Goal: Task Accomplishment & Management: Use online tool/utility

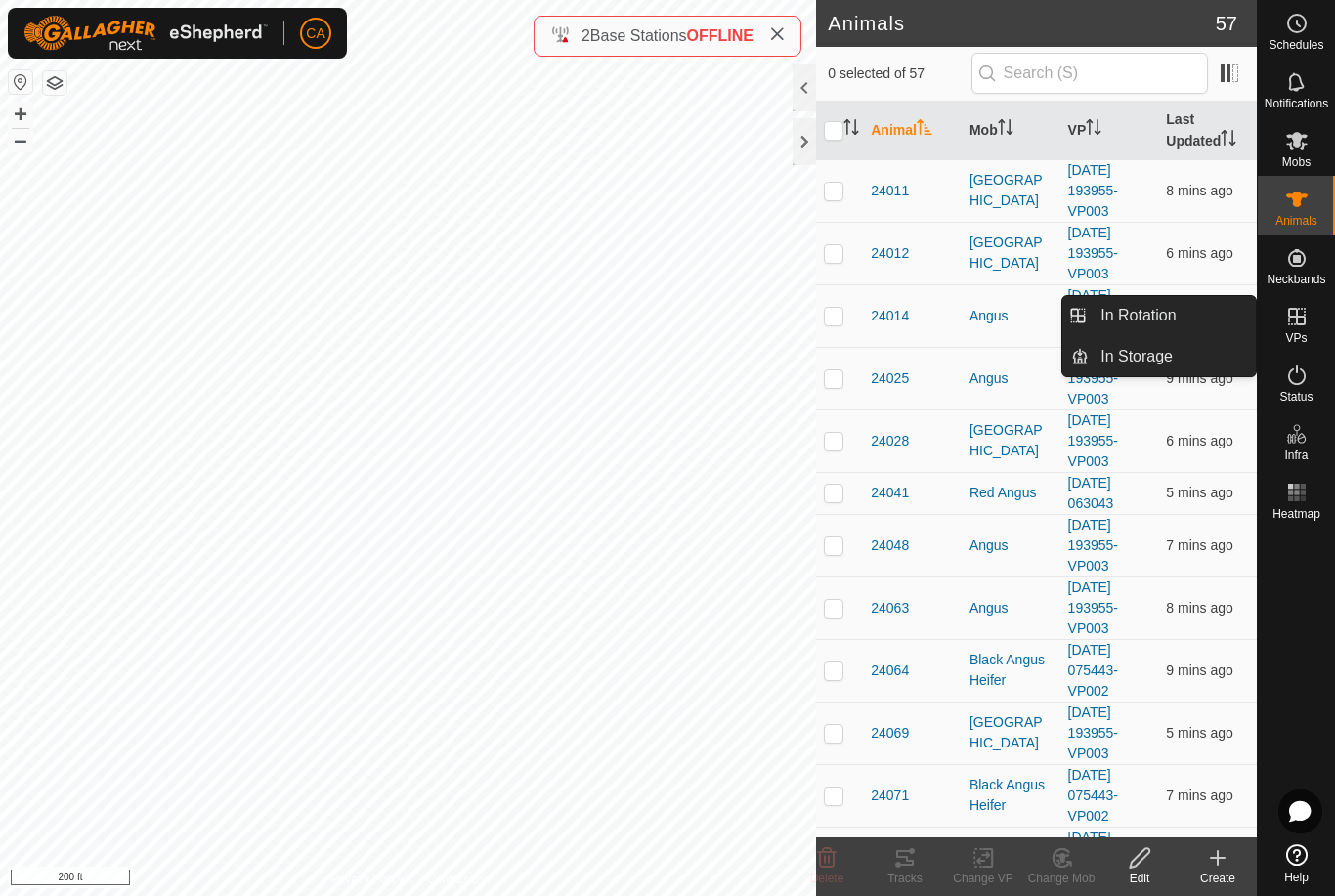
click at [1187, 319] on link "In Rotation" at bounding box center [1172, 316] width 167 height 39
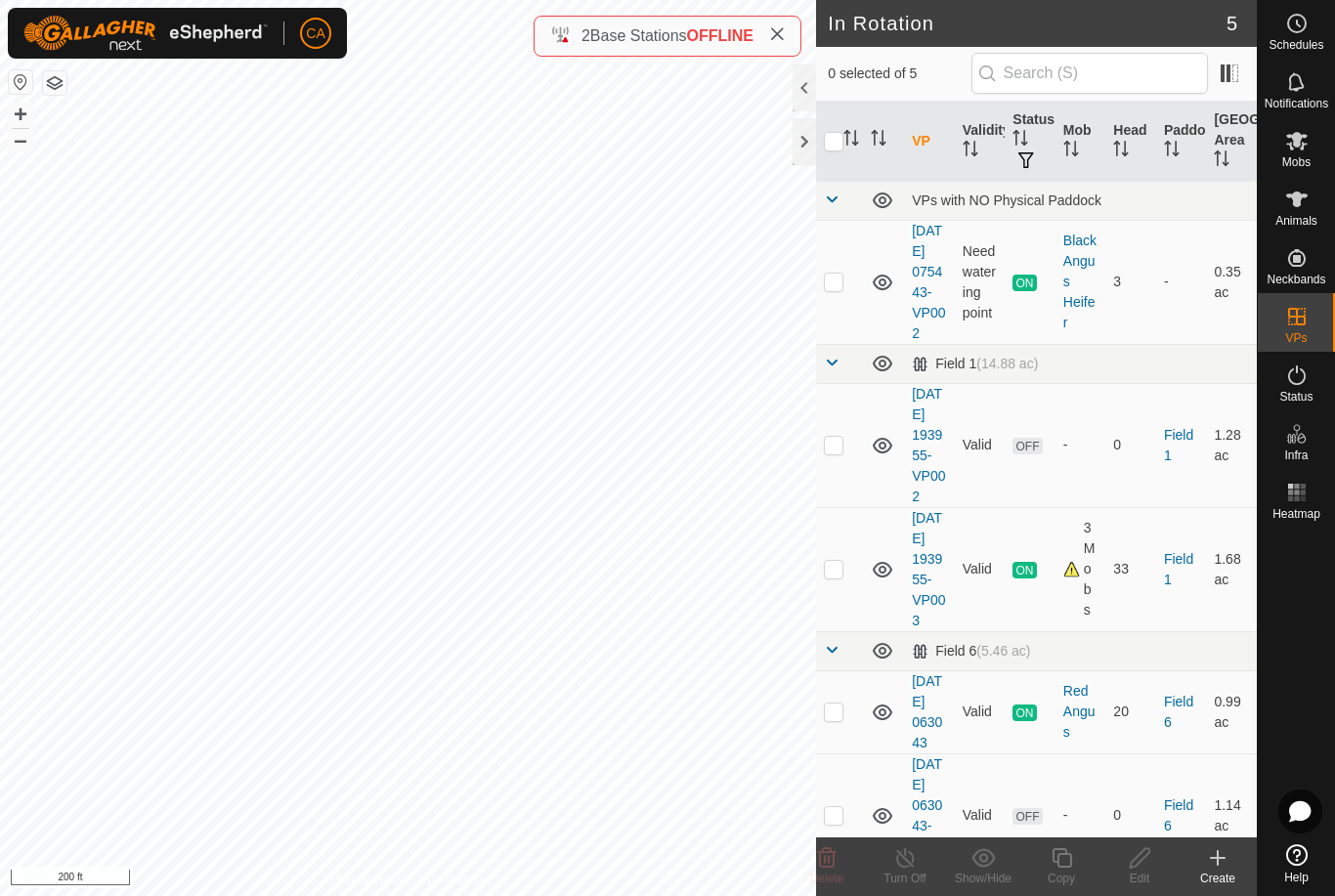
click at [842, 453] on p-checkbox at bounding box center [833, 445] width 20 height 16
click at [828, 866] on icon at bounding box center [826, 858] width 19 height 20
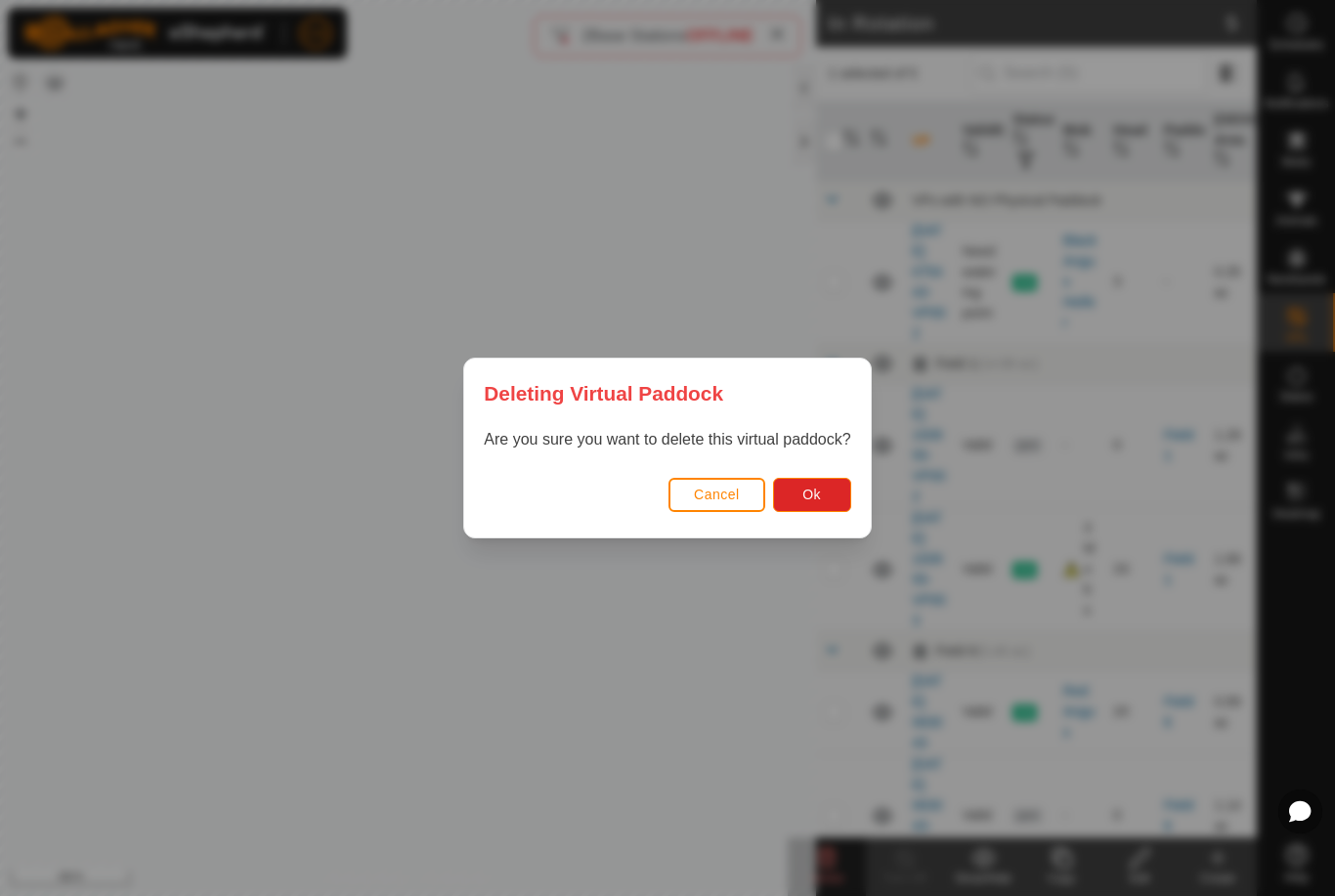
click at [829, 505] on button "Ok" at bounding box center [812, 495] width 78 height 34
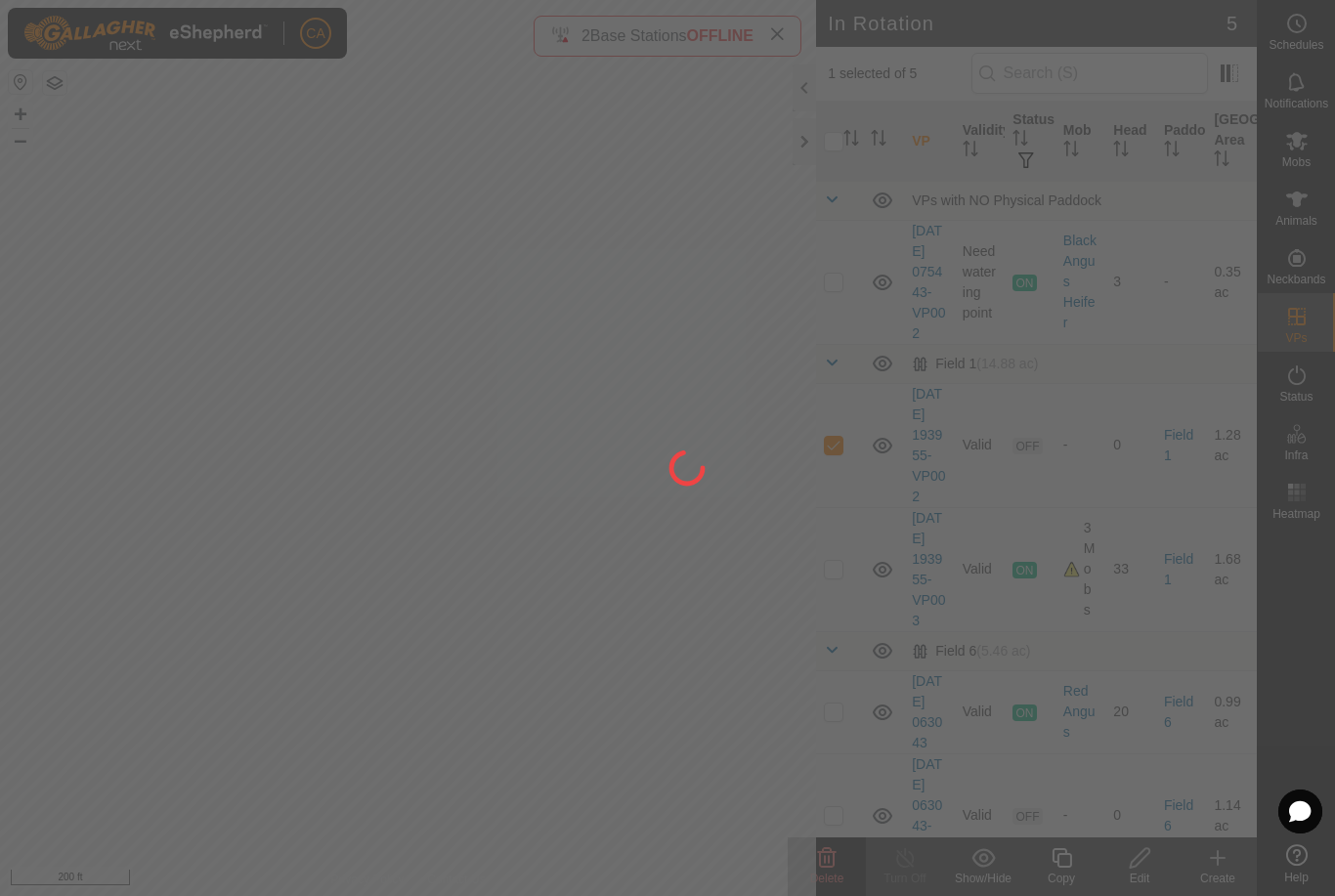
checkbox input "false"
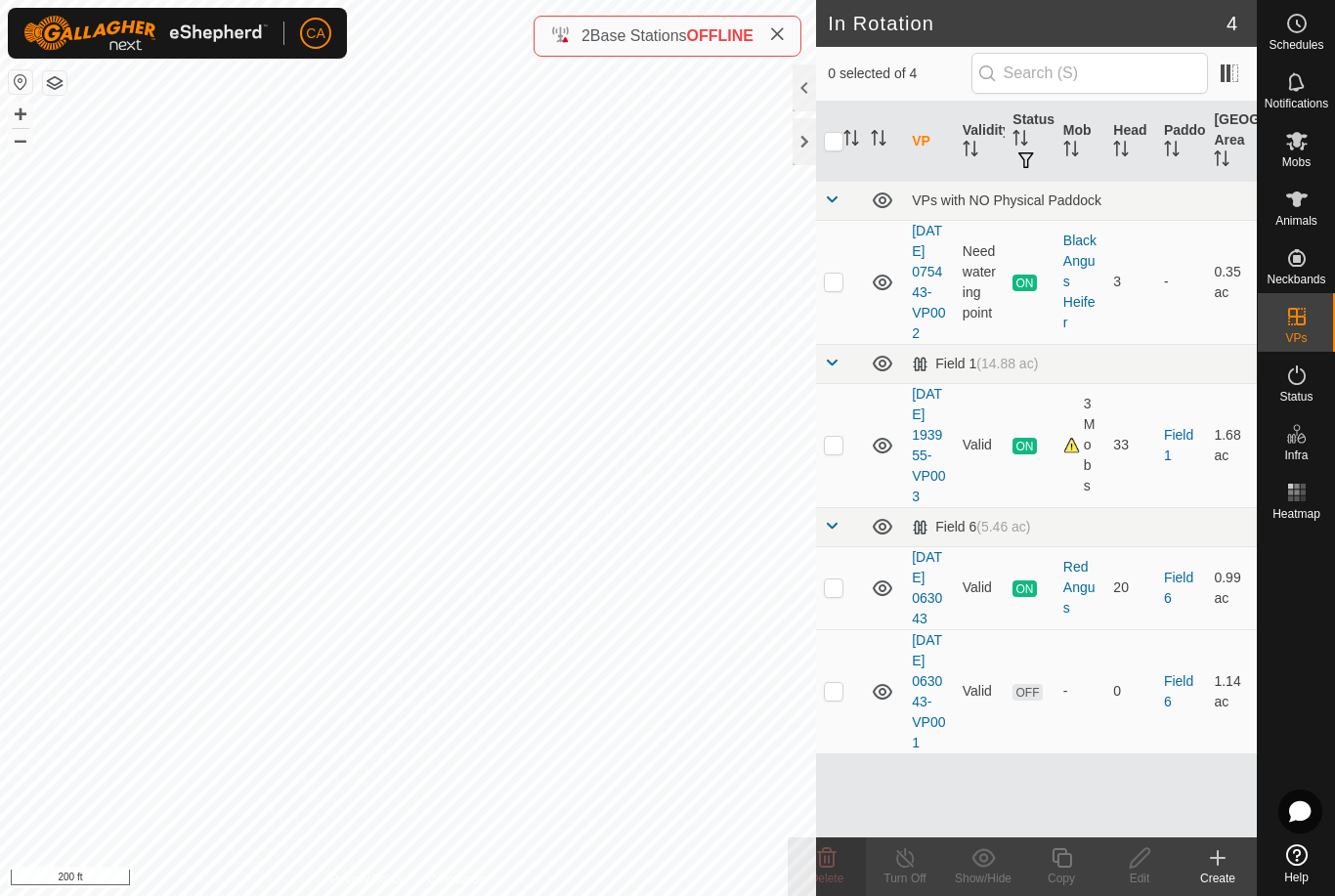
click at [1231, 869] on create-svg-icon at bounding box center [1218, 858] width 78 height 23
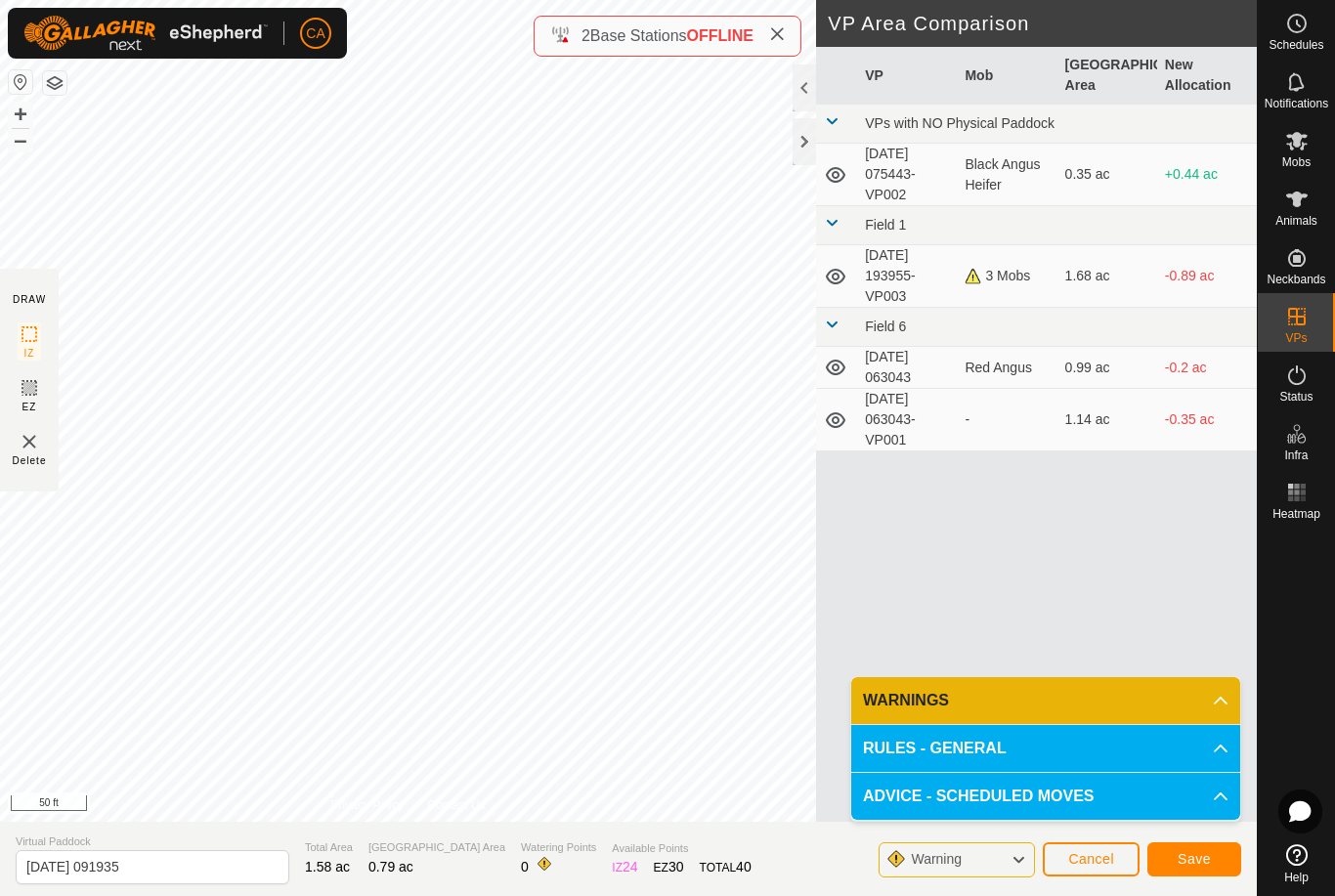
click at [1190, 867] on span "Save" at bounding box center [1194, 859] width 33 height 16
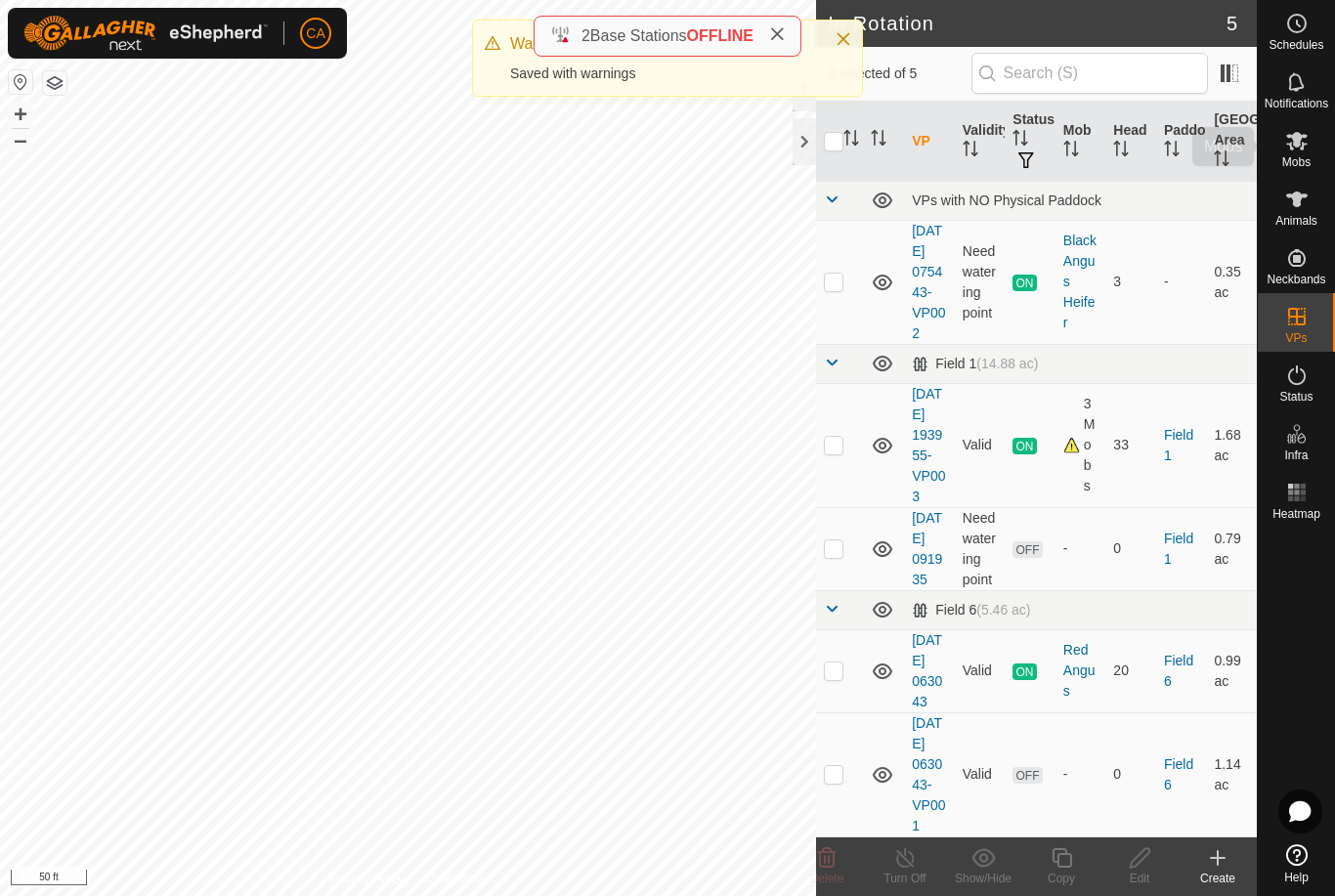
click at [1301, 152] on icon at bounding box center [1297, 141] width 23 height 23
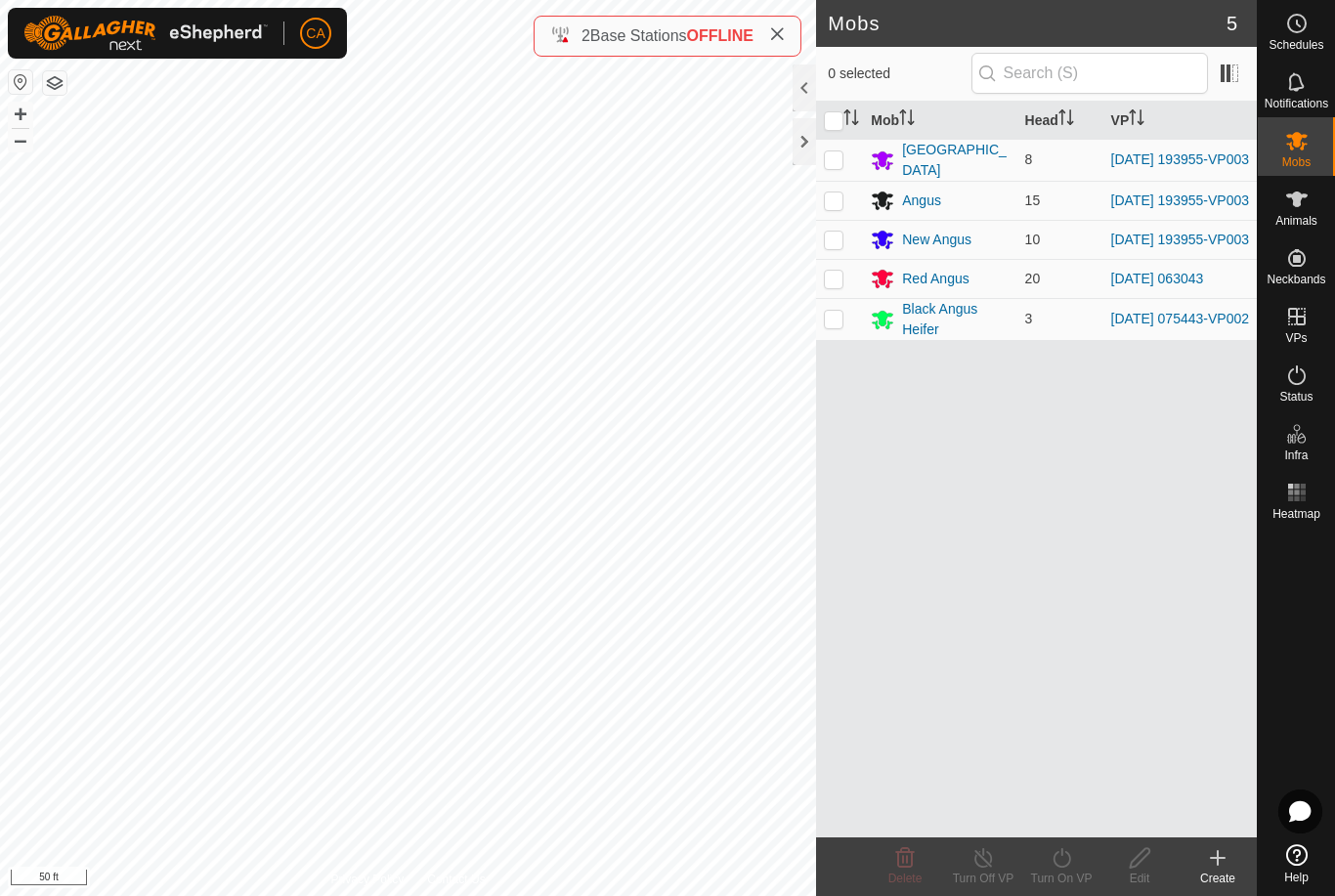
click at [831, 156] on p-checkbox at bounding box center [833, 159] width 20 height 16
checkbox input "true"
click at [831, 205] on p-checkbox at bounding box center [833, 201] width 20 height 16
checkbox input "true"
click at [836, 247] on p-checkbox at bounding box center [833, 240] width 20 height 16
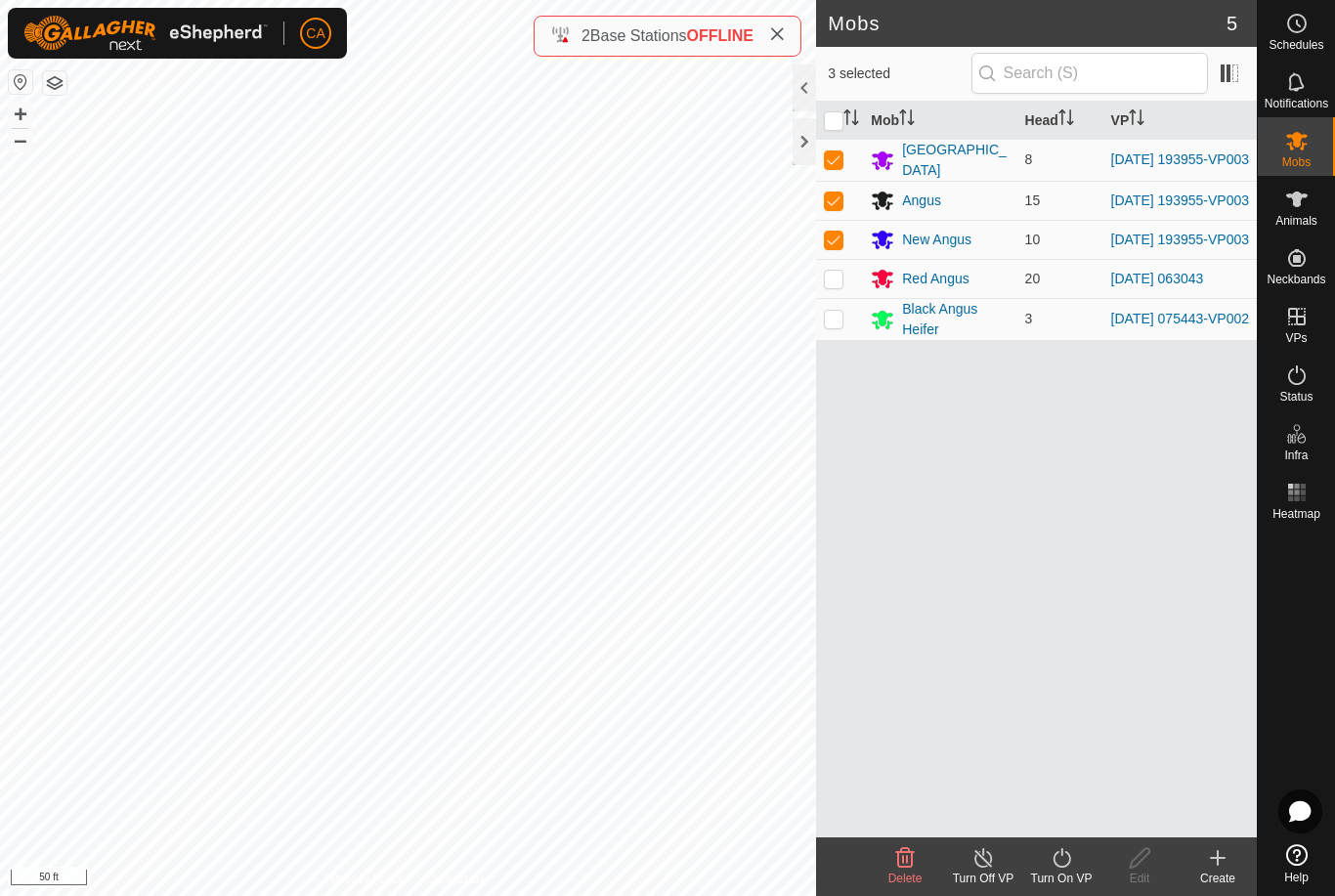
checkbox input "true"
click at [1070, 878] on div "Turn On VP" at bounding box center [1061, 878] width 78 height 18
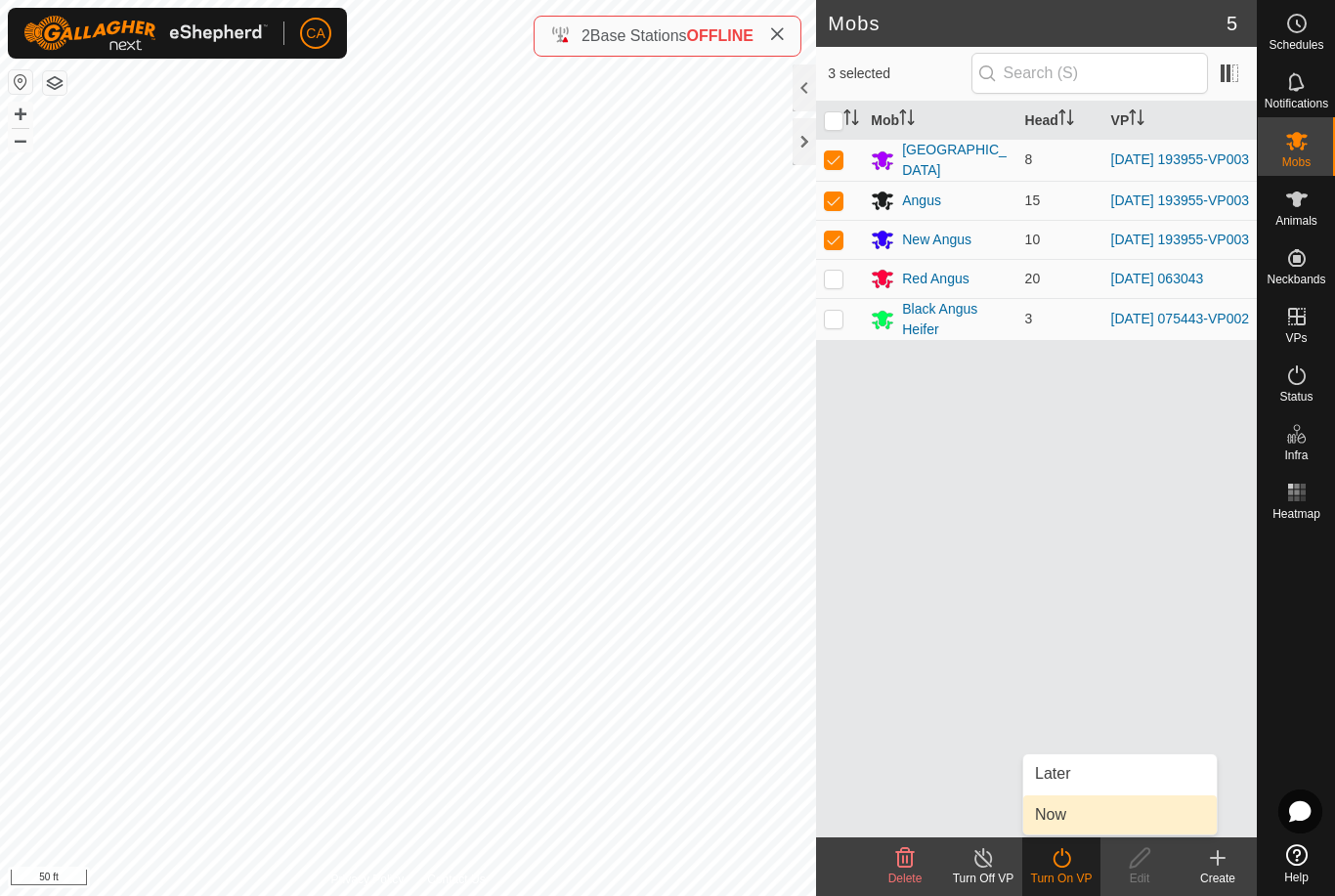
click at [1092, 826] on link "Now" at bounding box center [1120, 815] width 194 height 39
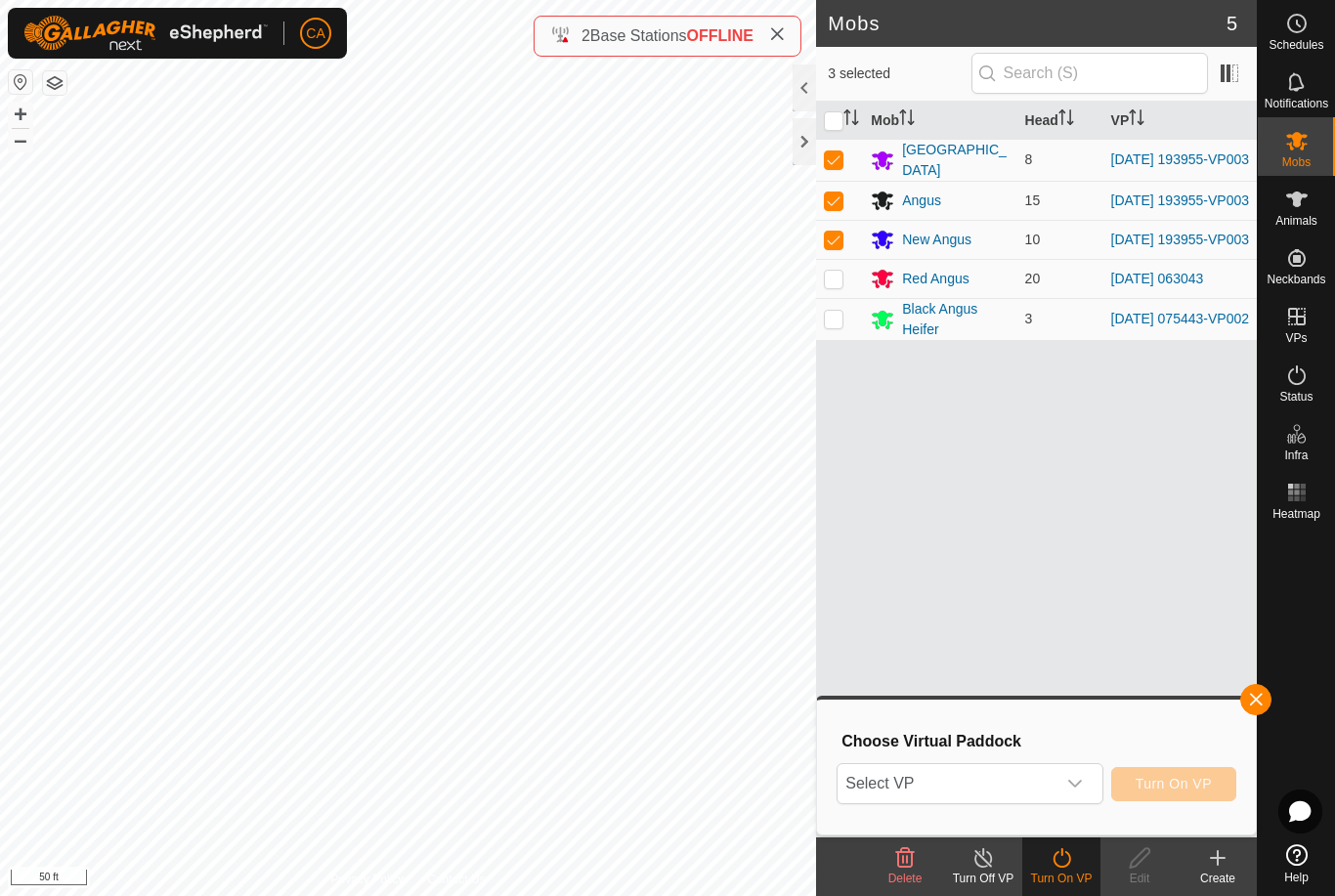
click at [1022, 788] on span "Select VP" at bounding box center [946, 784] width 217 height 39
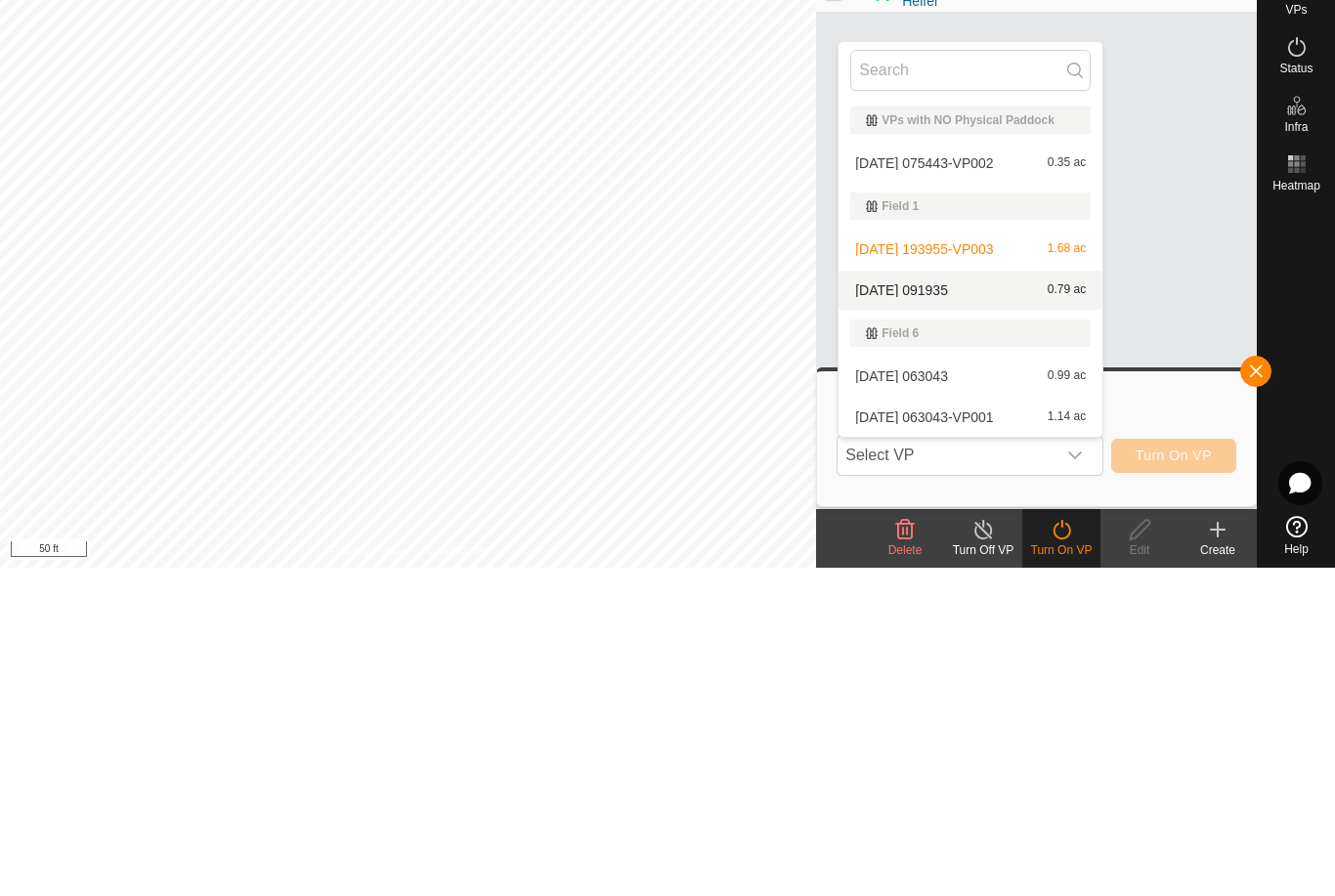
click at [981, 607] on div "2025-08-22 091935 0.79 ac" at bounding box center [970, 619] width 241 height 23
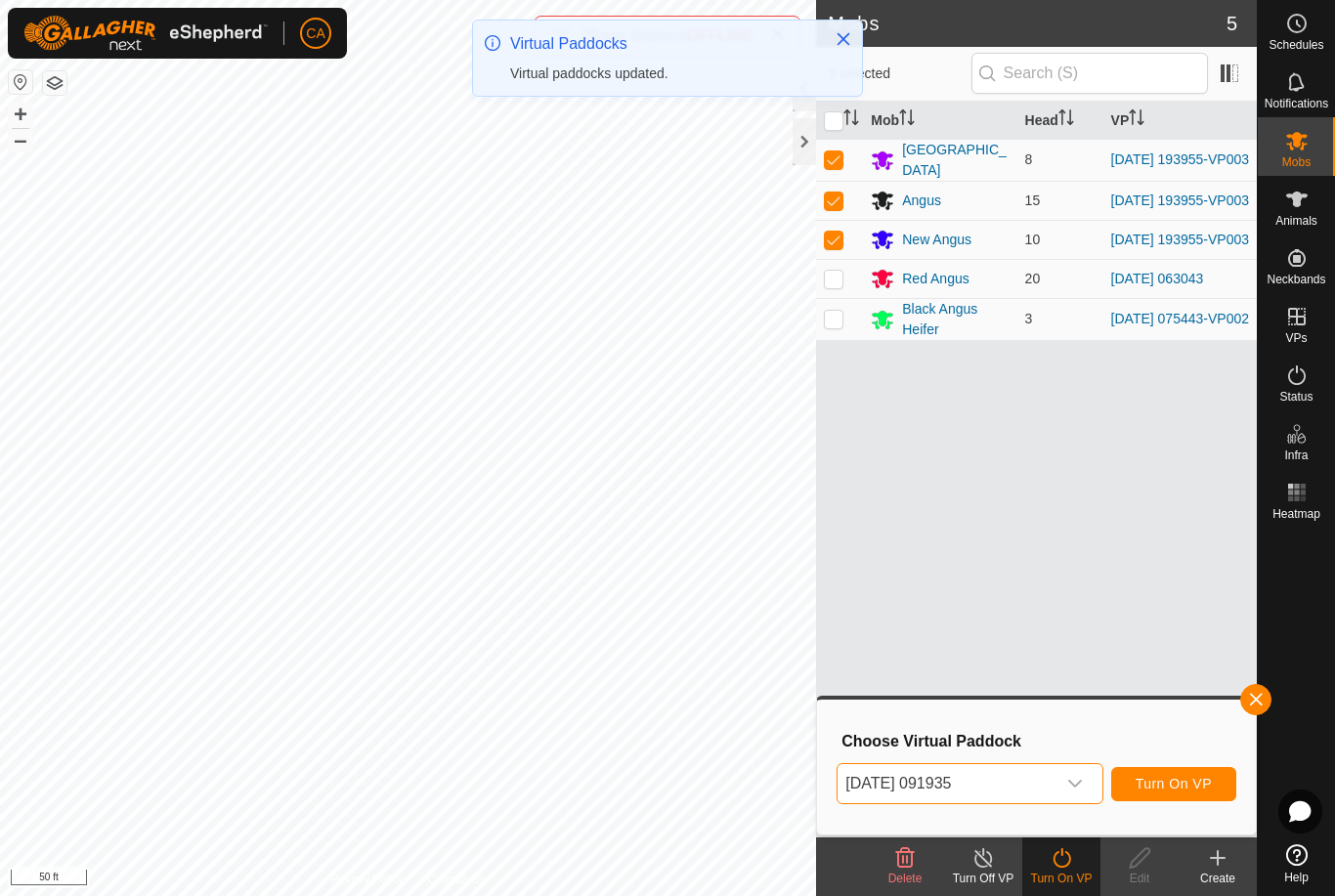
click at [1182, 800] on button "Turn On VP" at bounding box center [1174, 784] width 125 height 34
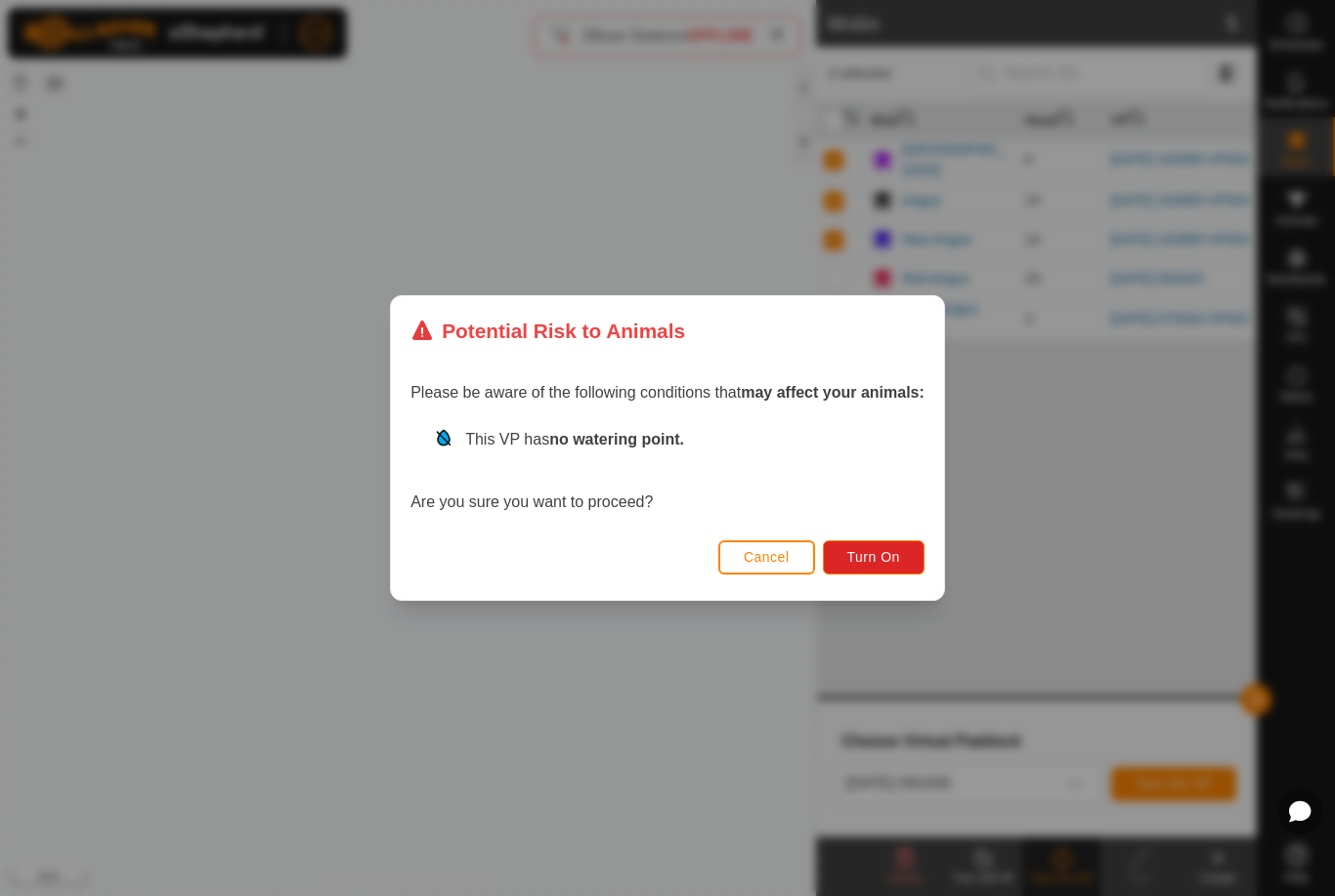
click at [891, 572] on button "Turn On" at bounding box center [873, 558] width 102 height 34
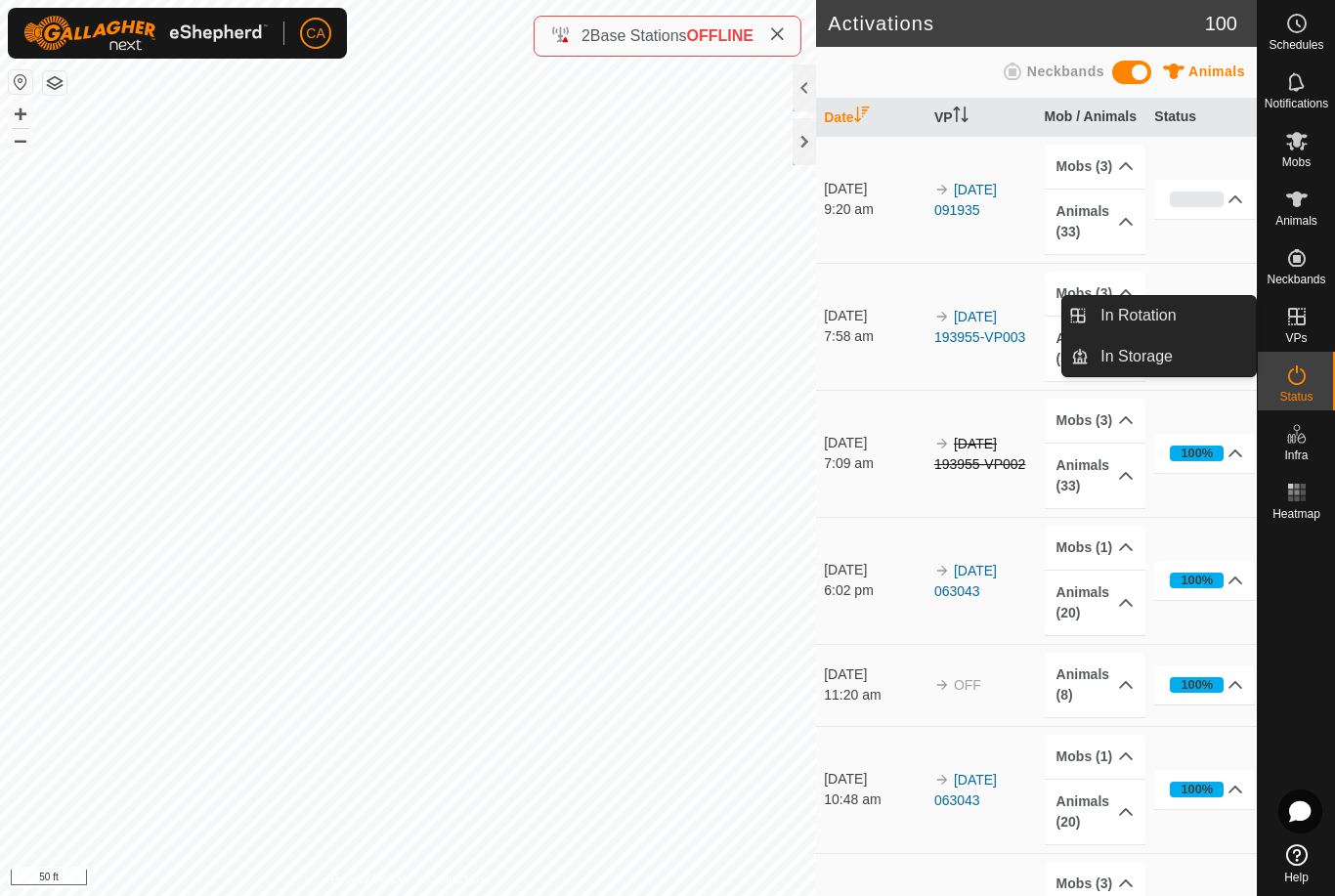
click at [1173, 324] on span "In Rotation" at bounding box center [1137, 316] width 75 height 23
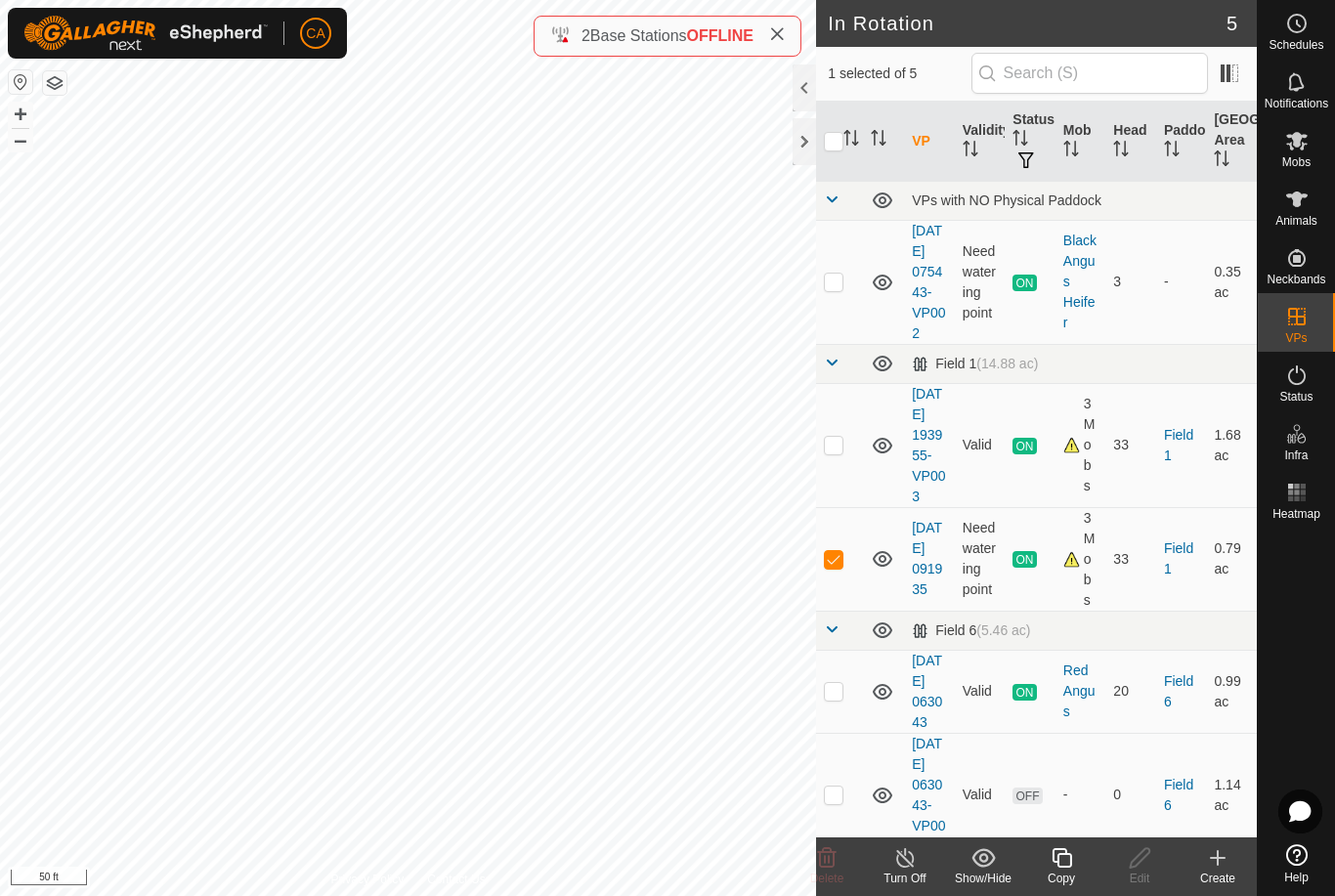
click at [1227, 874] on div "Create" at bounding box center [1218, 878] width 78 height 18
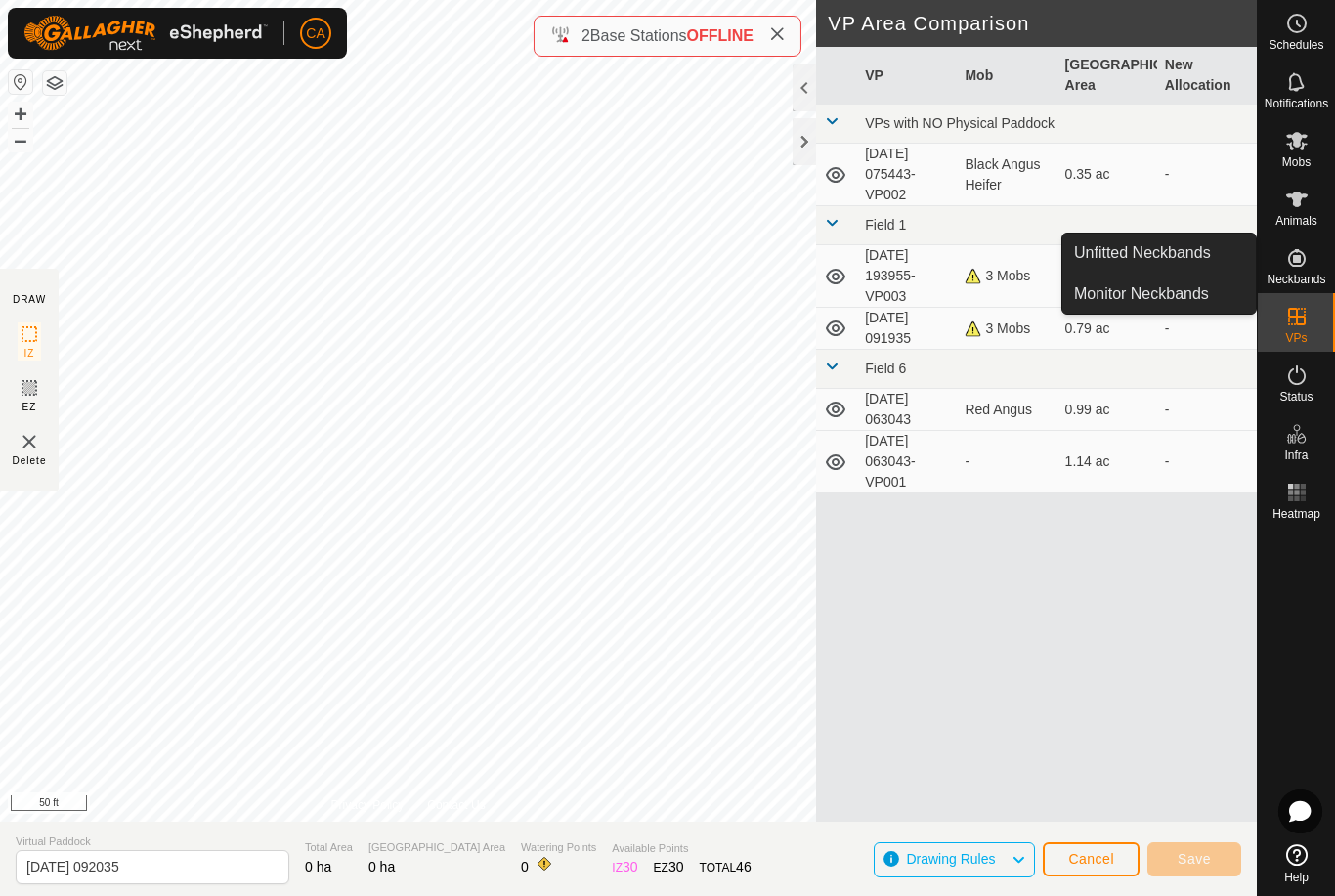
click at [1197, 260] on span "Unfitted Neckbands" at bounding box center [1142, 253] width 137 height 23
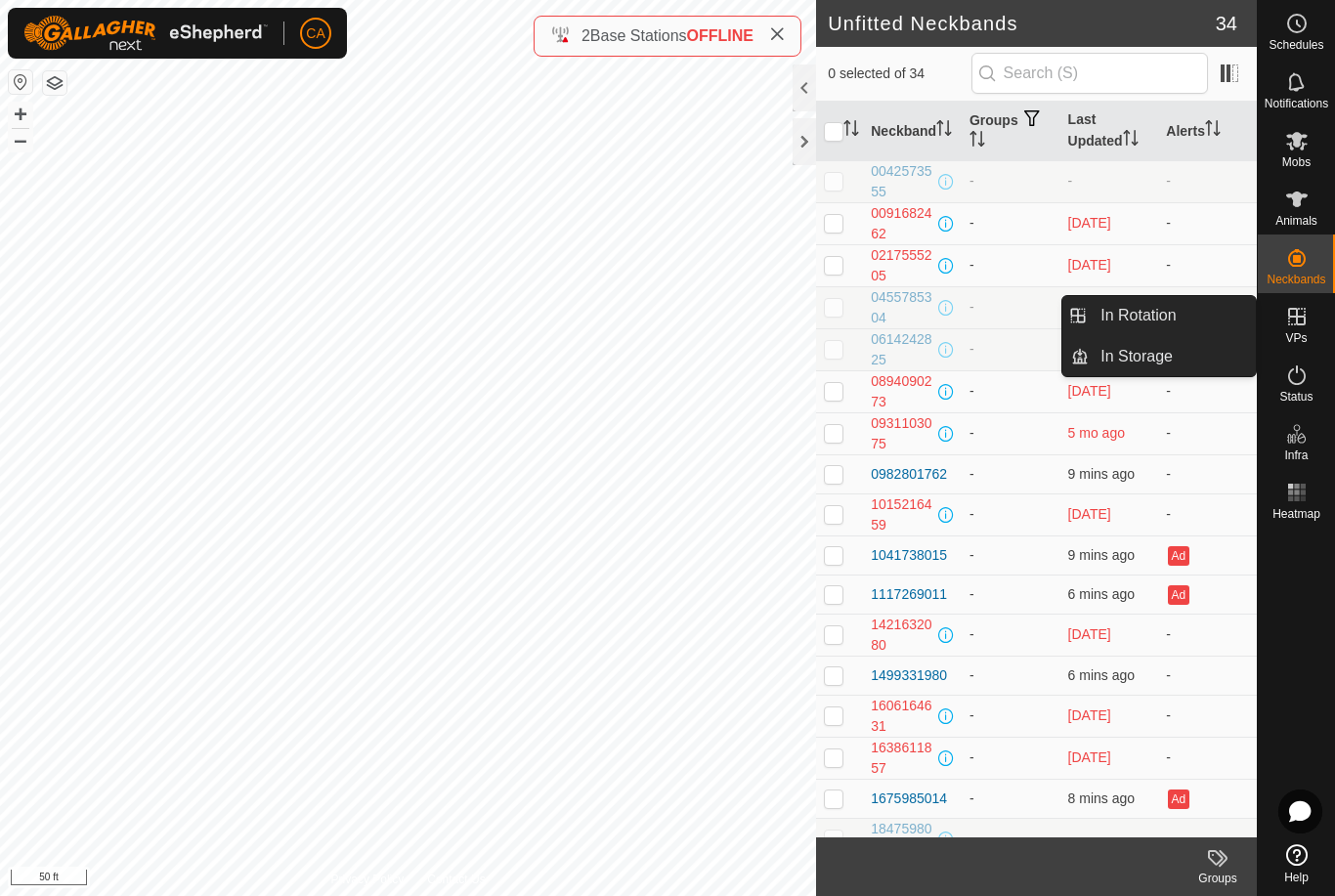
click at [1179, 313] on link "In Rotation" at bounding box center [1172, 316] width 167 height 39
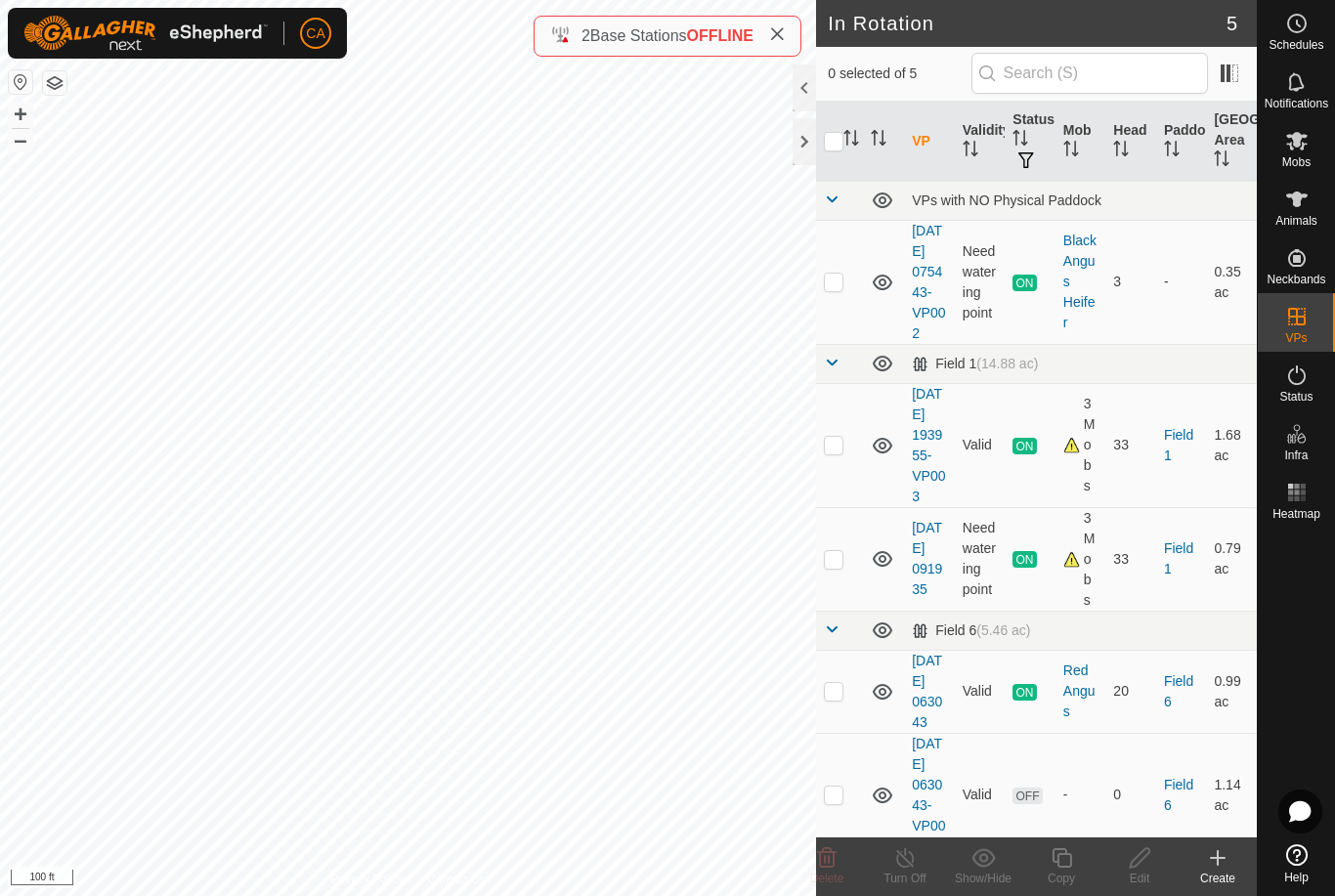
click at [1228, 874] on div "Create" at bounding box center [1218, 878] width 78 height 18
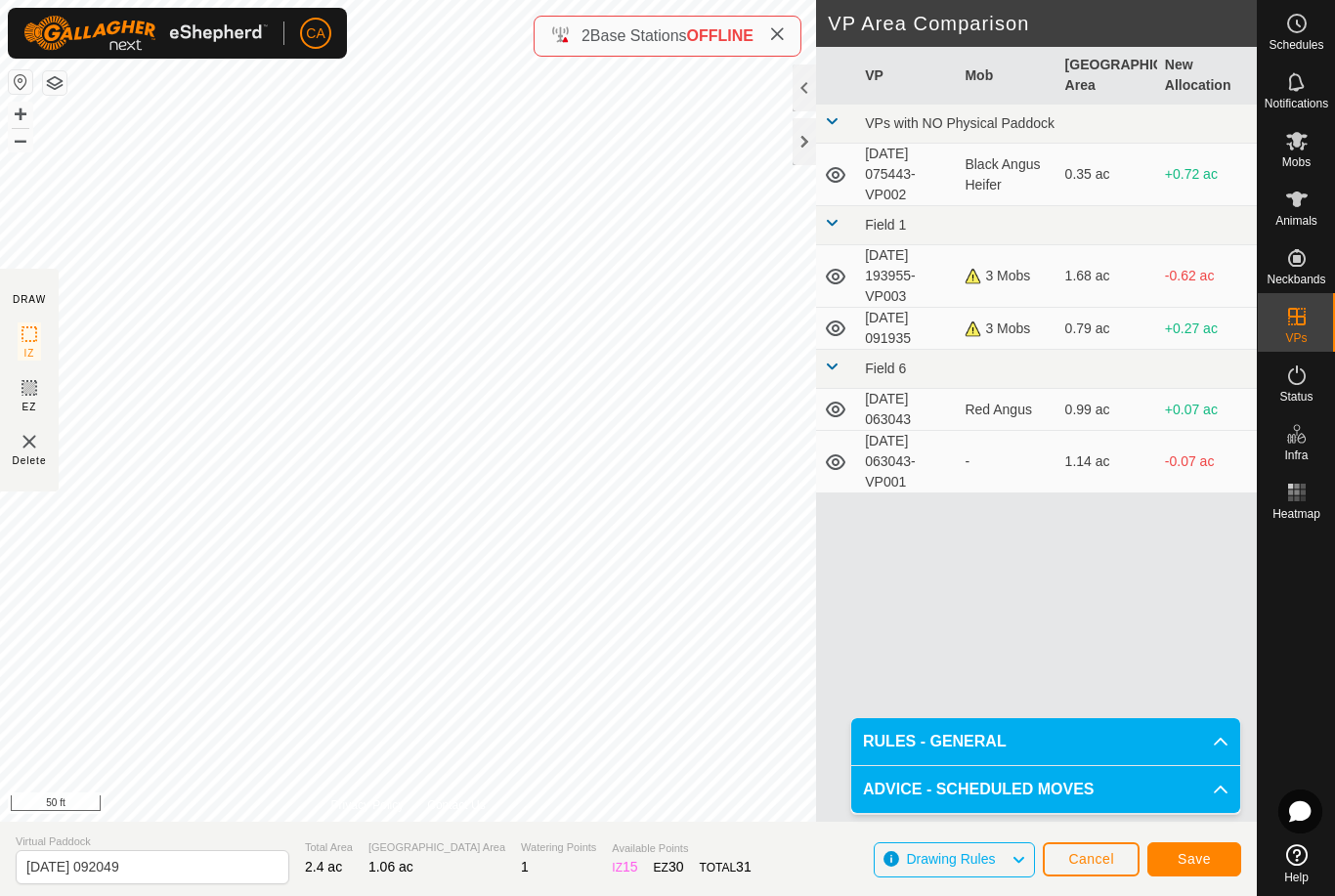
click at [1198, 874] on button "Save" at bounding box center [1194, 859] width 94 height 34
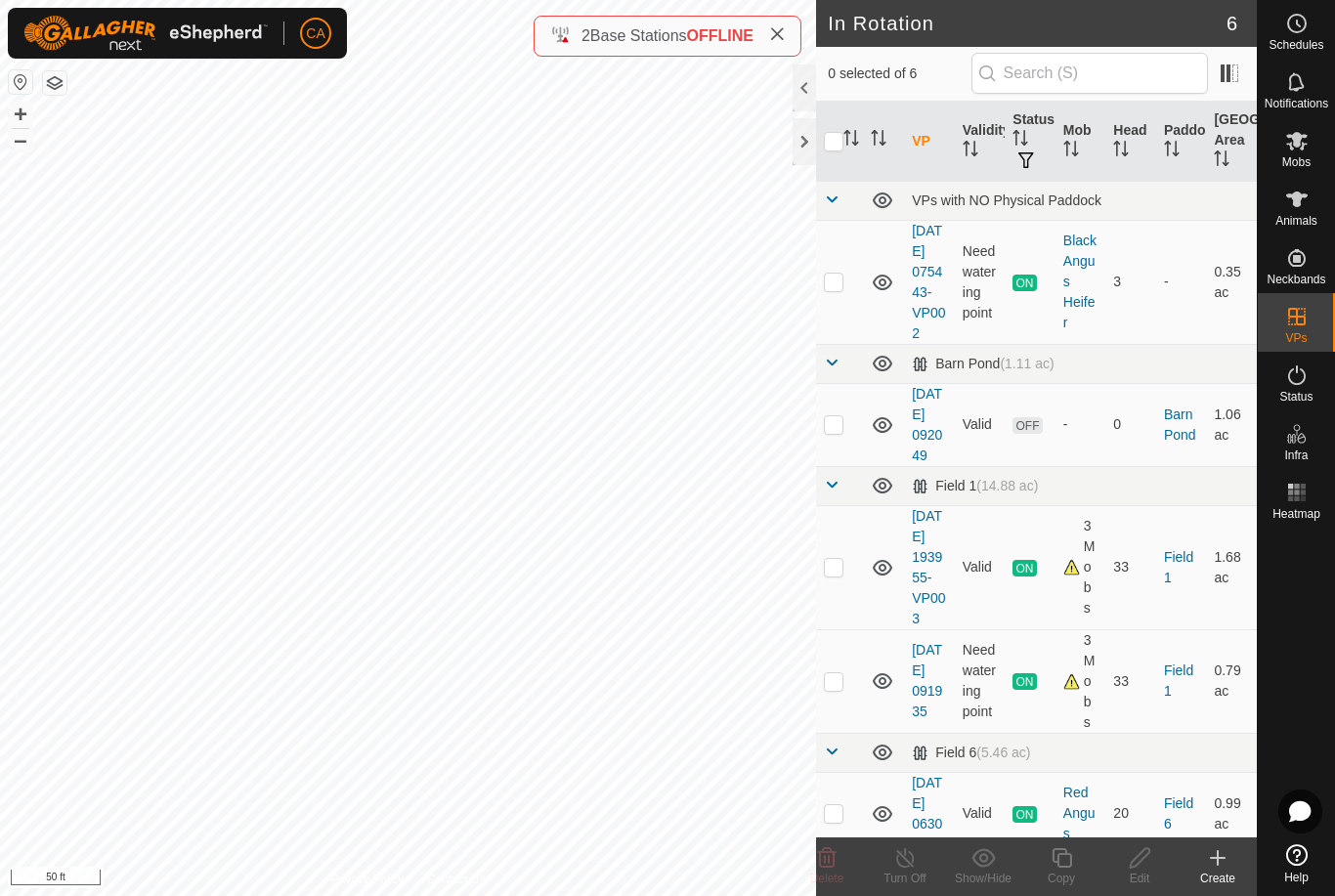
click at [843, 432] on p-checkbox at bounding box center [833, 425] width 20 height 16
checkbox input "true"
click at [1144, 878] on div "Edit" at bounding box center [1139, 878] width 78 height 18
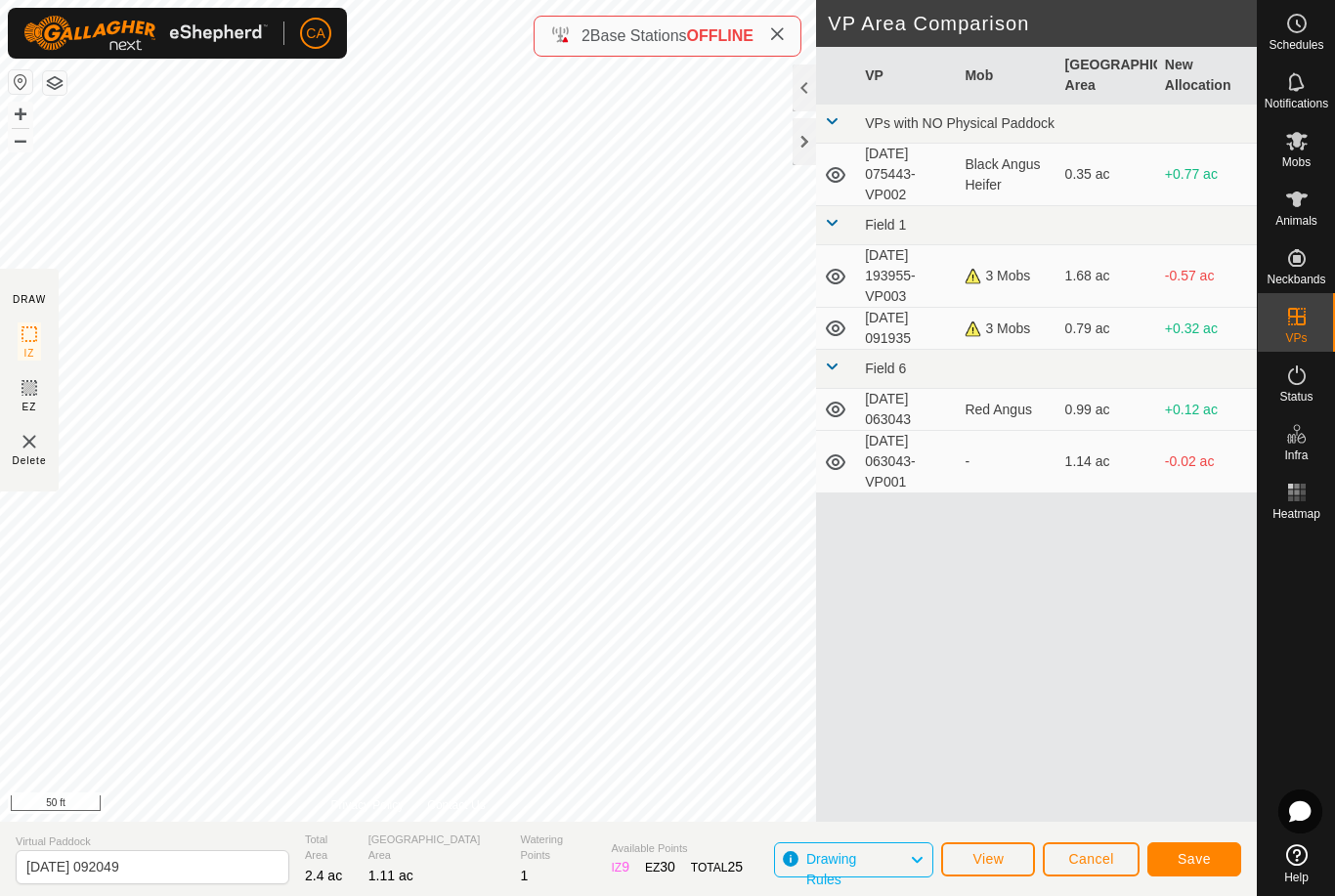
click at [1201, 868] on button "Save" at bounding box center [1194, 859] width 94 height 34
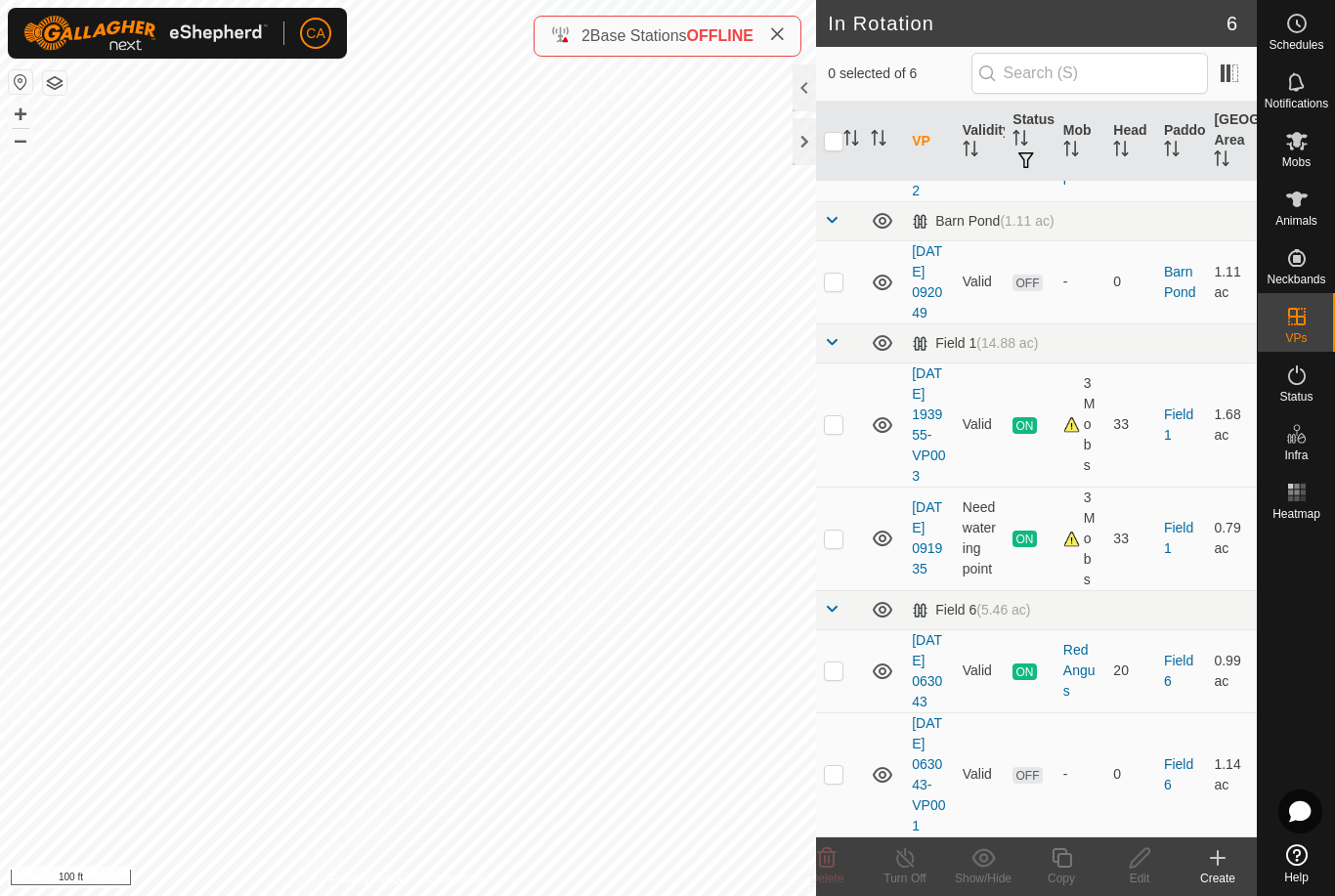
scroll to position [245, 0]
click at [846, 766] on td at bounding box center [839, 774] width 47 height 124
checkbox input "true"
click at [1068, 880] on div "Copy" at bounding box center [1061, 878] width 78 height 18
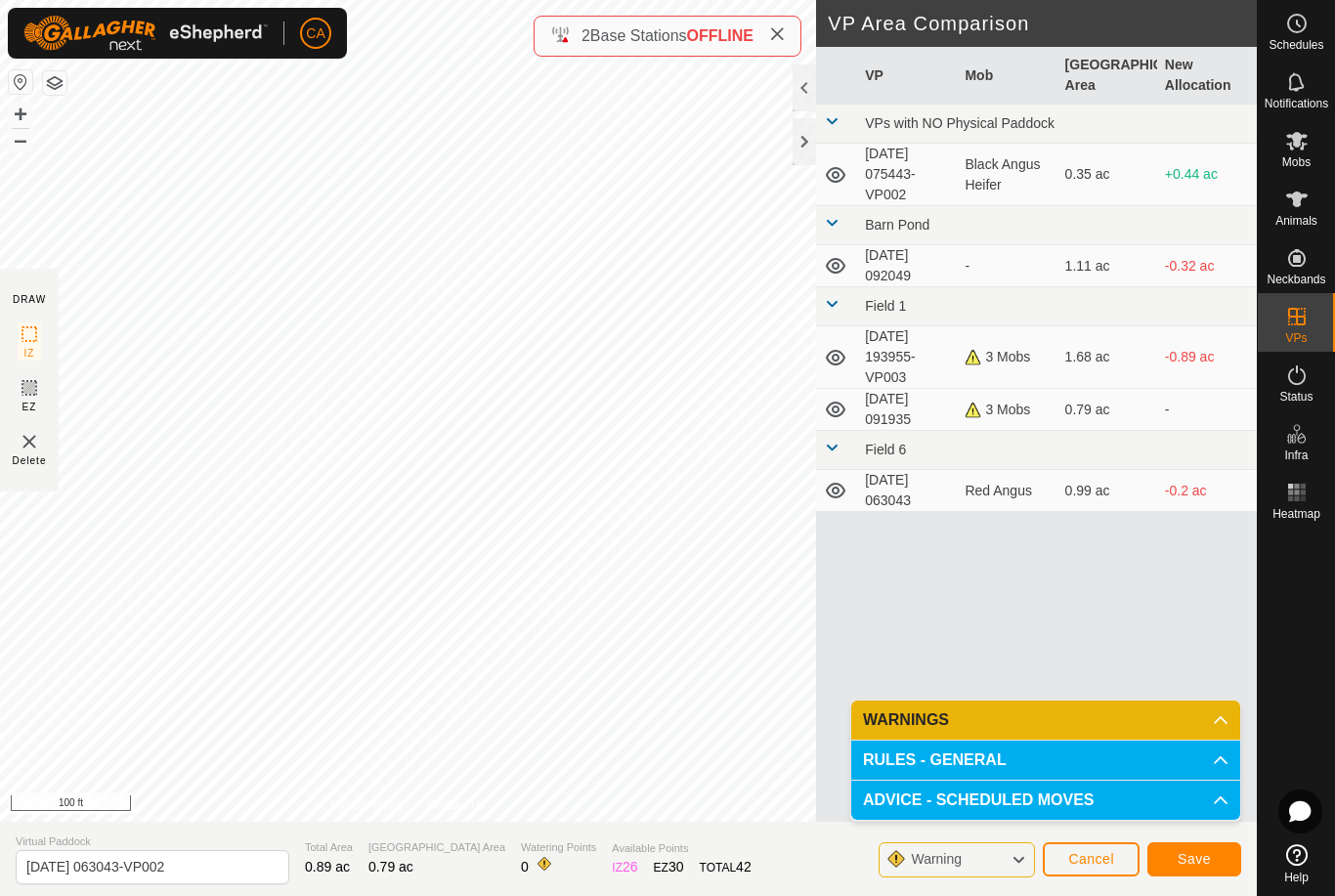
click at [1198, 863] on span "Save" at bounding box center [1194, 859] width 33 height 16
